Goal: Transaction & Acquisition: Purchase product/service

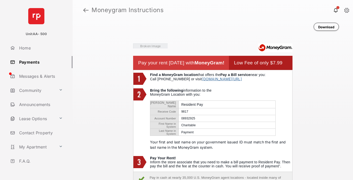
click at [86, 10] on link at bounding box center [85, 10] width 5 height 12
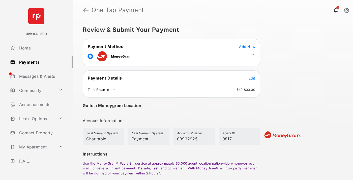
click at [252, 78] on span "Edit" at bounding box center [252, 78] width 7 height 4
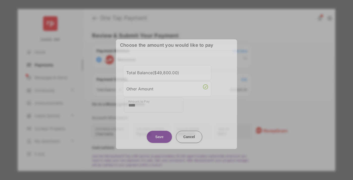
type input "****"
click at [159, 136] on button "Save" at bounding box center [159, 137] width 25 height 12
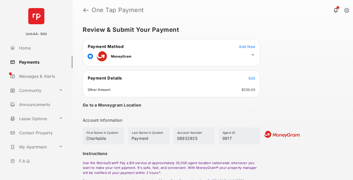
click at [253, 55] on icon at bounding box center [253, 54] width 5 height 5
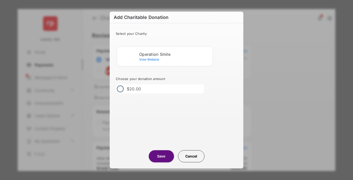
click at [175, 54] on div "Operation Smile" at bounding box center [175, 54] width 72 height 5
click at [161, 156] on button "Save" at bounding box center [161, 156] width 25 height 12
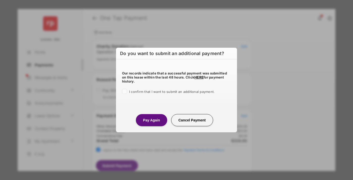
click at [151, 120] on button "Pay Again" at bounding box center [151, 120] width 31 height 12
